Goal: Task Accomplishment & Management: Manage account settings

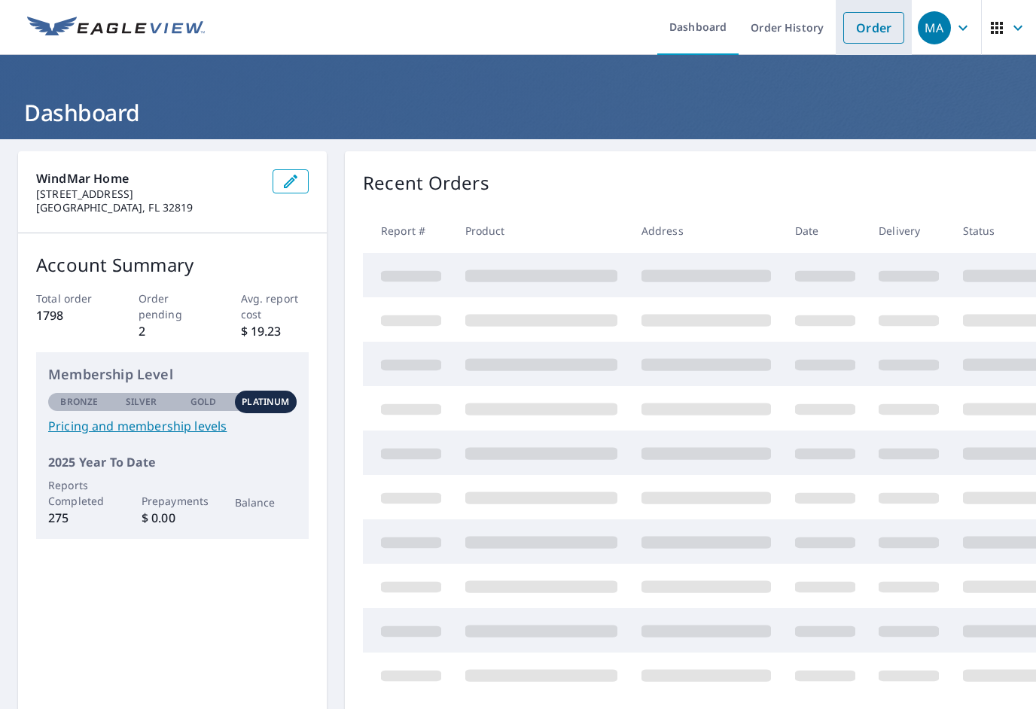
click at [860, 29] on link "Order" at bounding box center [873, 28] width 61 height 32
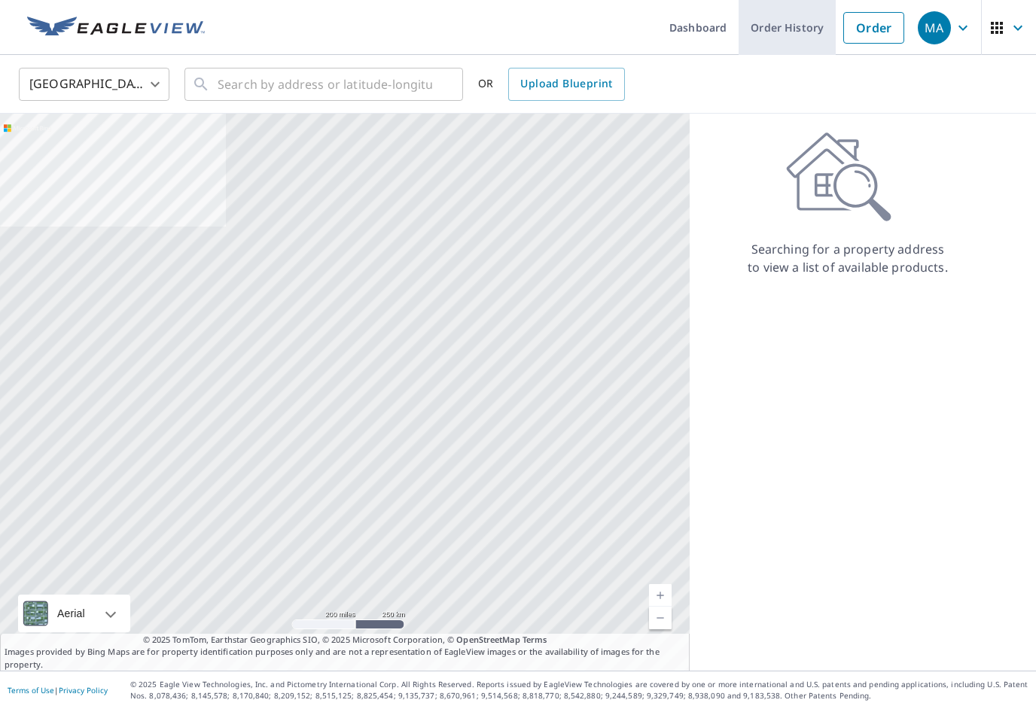
click at [807, 32] on link "Order History" at bounding box center [786, 27] width 97 height 55
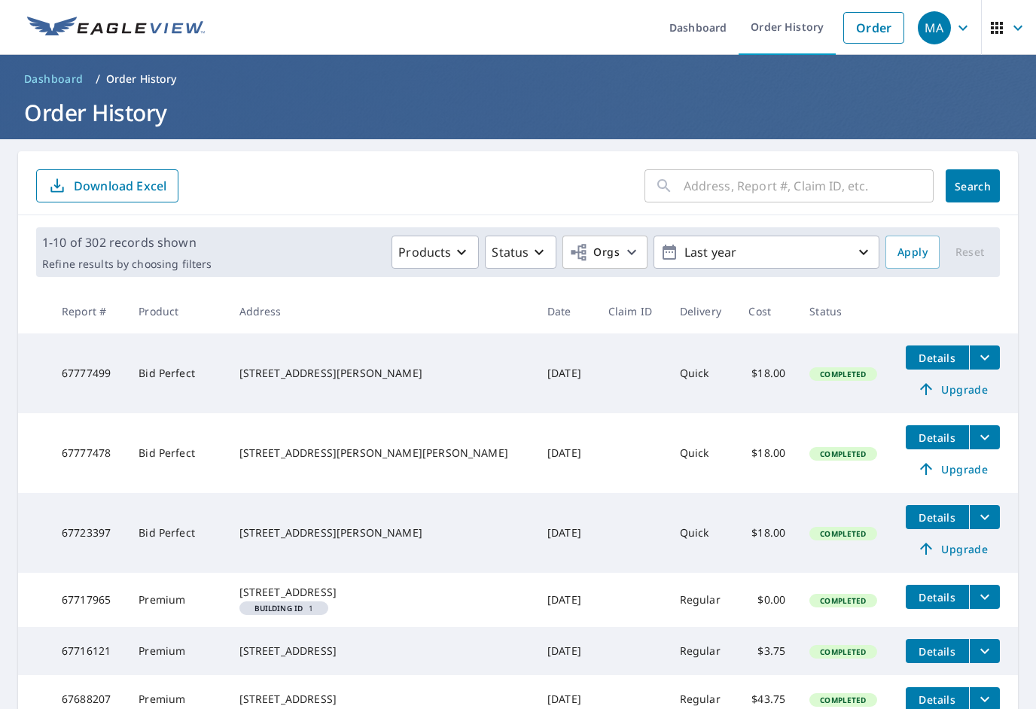
click at [975, 361] on icon "filesDropdownBtn-67777499" at bounding box center [984, 357] width 18 height 18
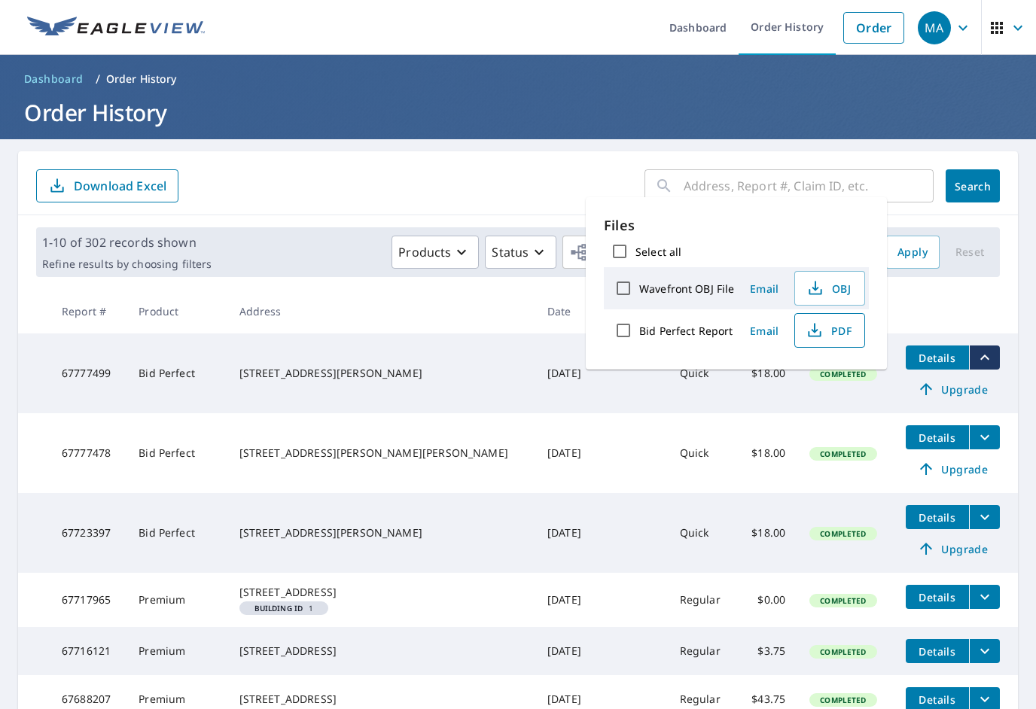
click at [839, 335] on span "PDF" at bounding box center [828, 330] width 48 height 18
